Goal: Book appointment/travel/reservation

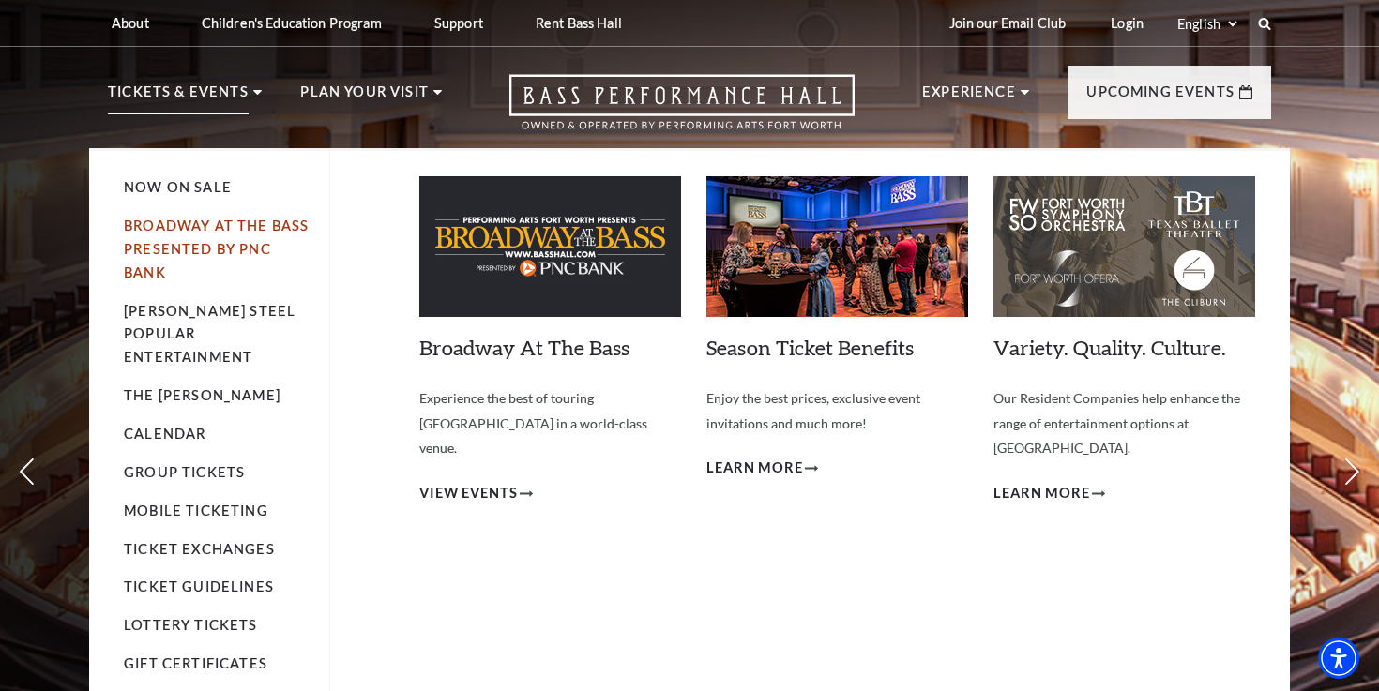
click at [181, 223] on link "Broadway At The Bass presented by PNC Bank" at bounding box center [216, 249] width 185 height 63
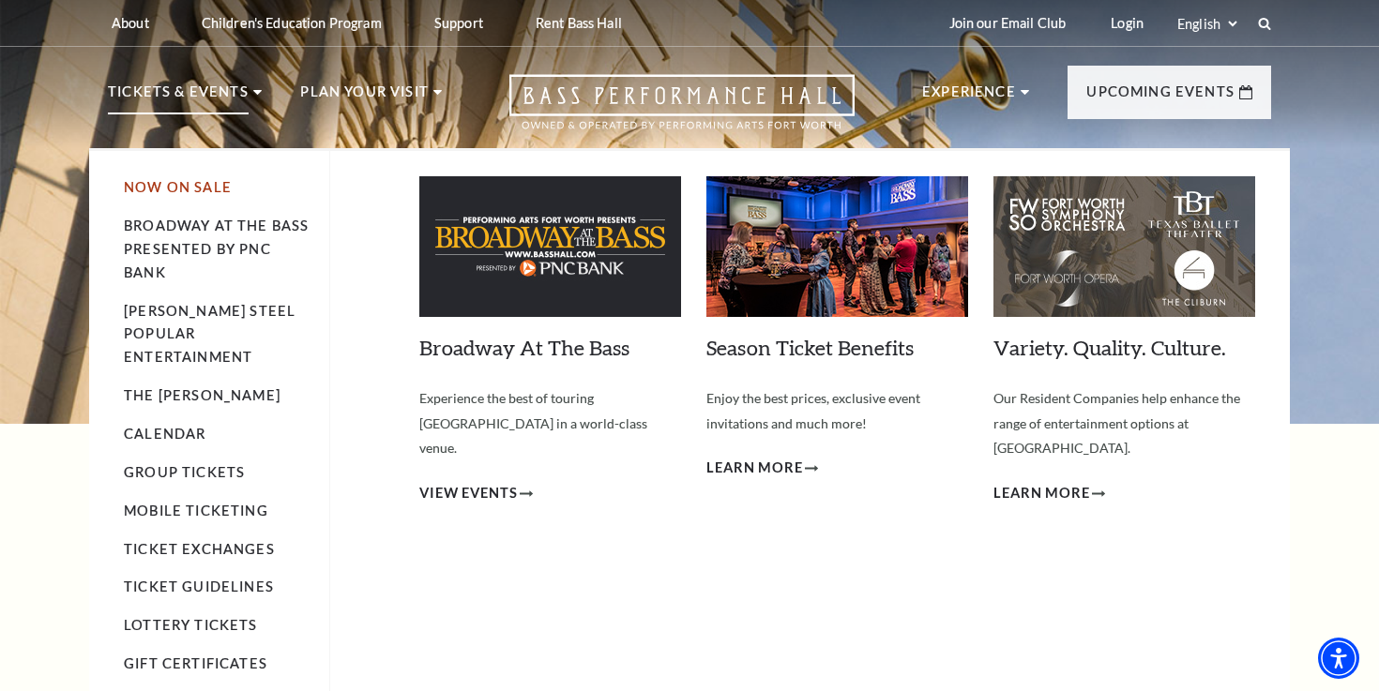
click at [212, 195] on link "Now On Sale" at bounding box center [178, 187] width 108 height 16
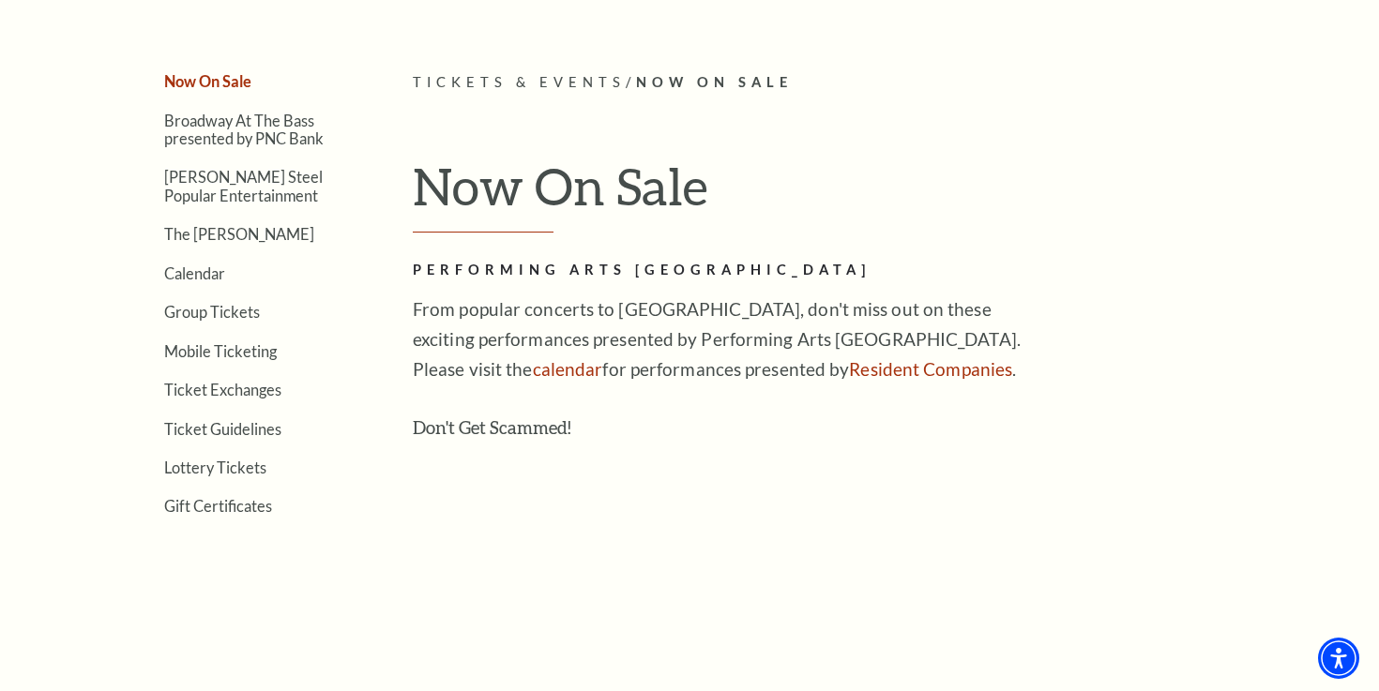
scroll to position [355, 0]
